Goal: Task Accomplishment & Management: Manage account settings

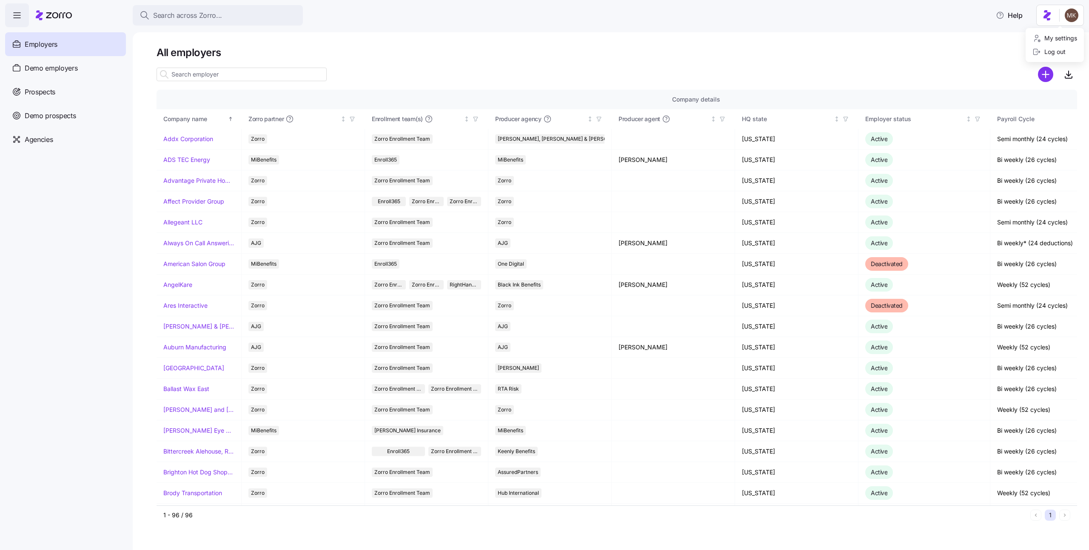
click at [1066, 15] on html "Search across Zorro... Help Employers Demo employers Prospects Demo prospects A…" at bounding box center [544, 272] width 1089 height 545
click at [1056, 48] on div "Log out" at bounding box center [1048, 51] width 33 height 9
